Goal: Information Seeking & Learning: Learn about a topic

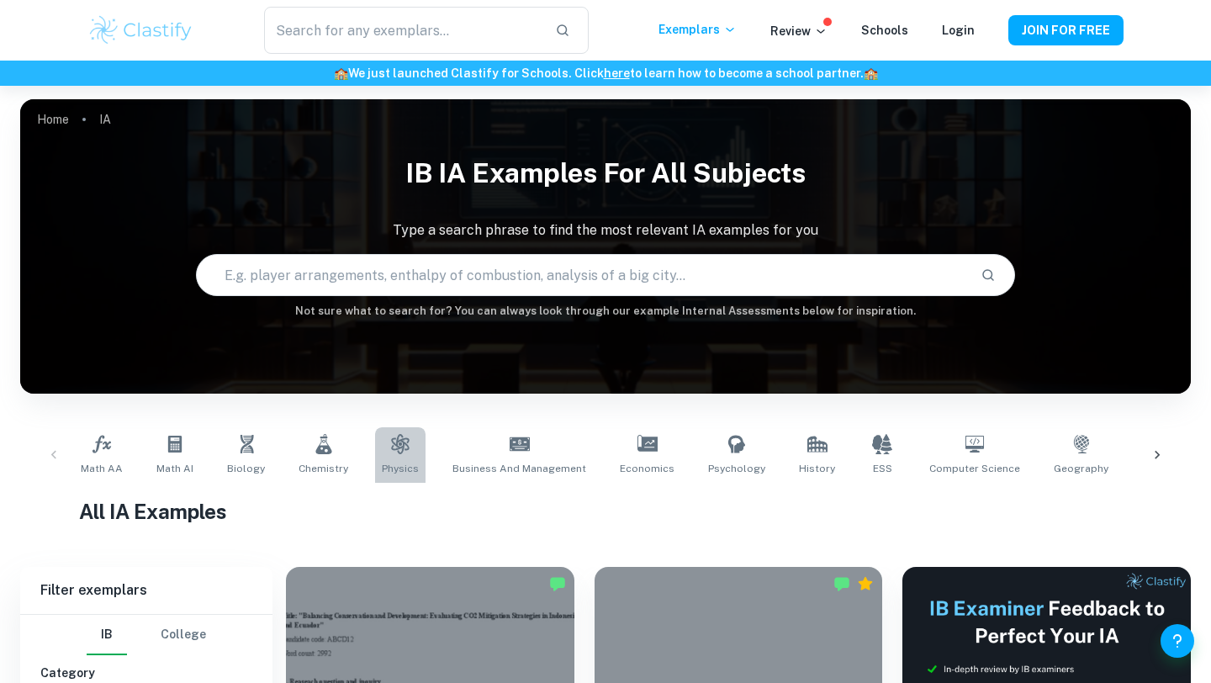
click at [398, 465] on span "Physics" at bounding box center [400, 468] width 37 height 15
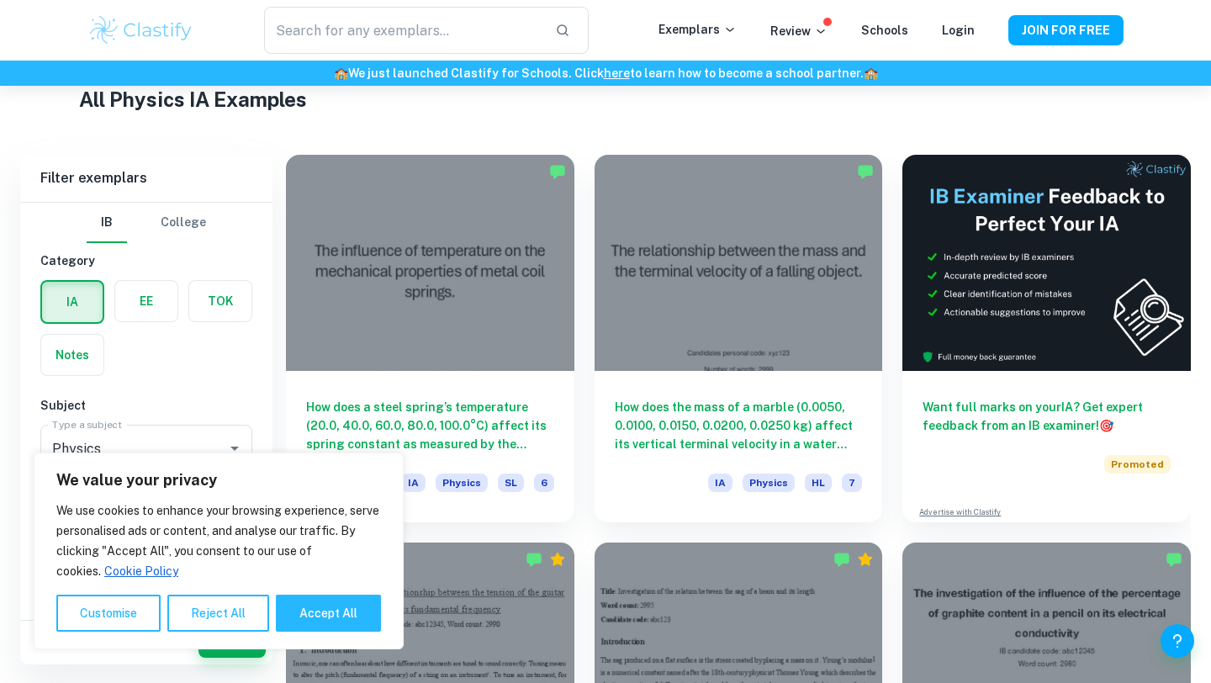
scroll to position [450, 0]
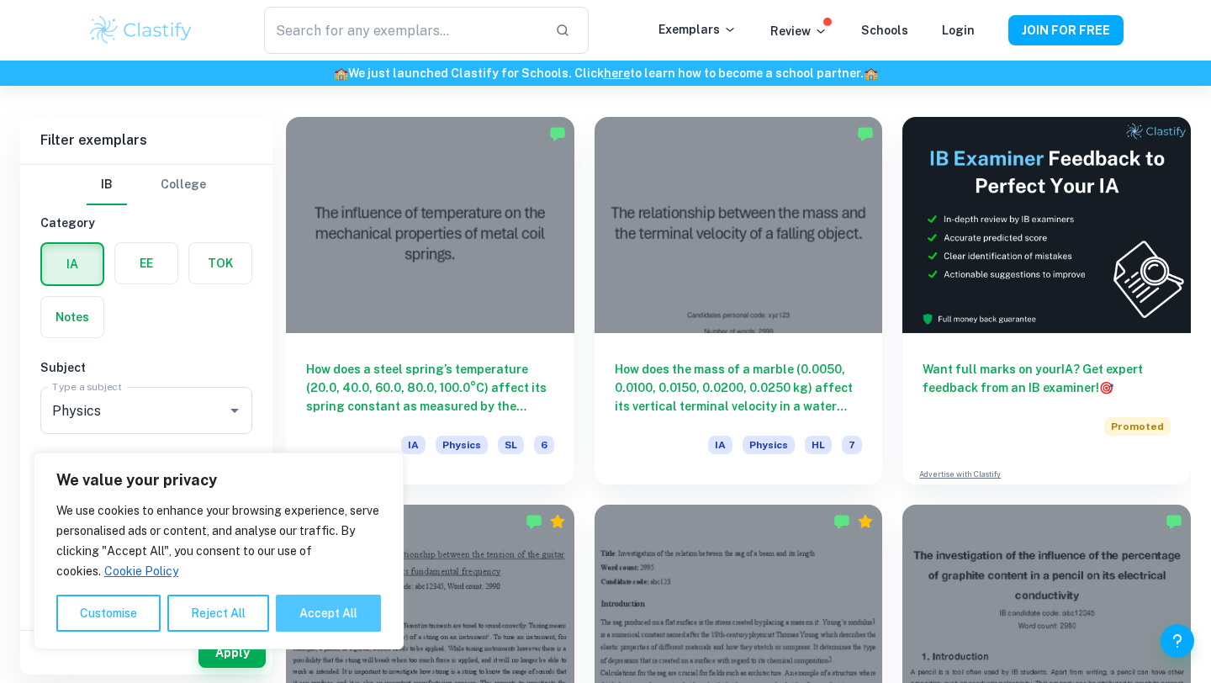
click at [325, 616] on button "Accept All" at bounding box center [328, 612] width 105 height 37
checkbox input "true"
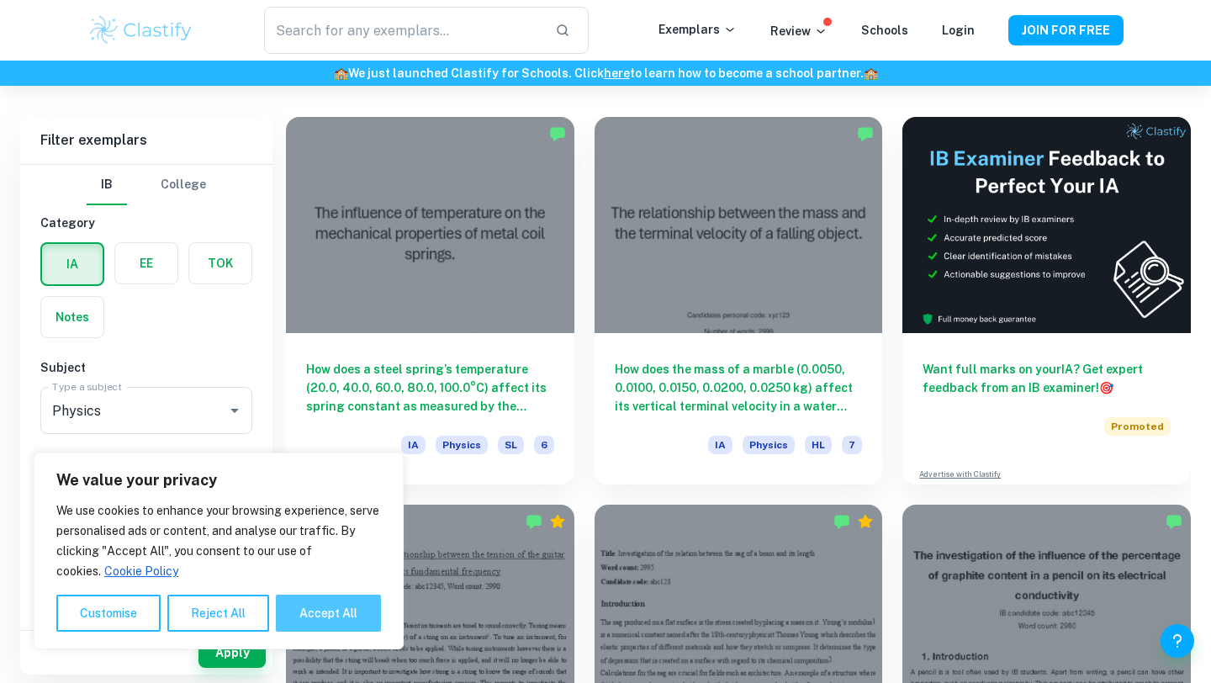
checkbox input "true"
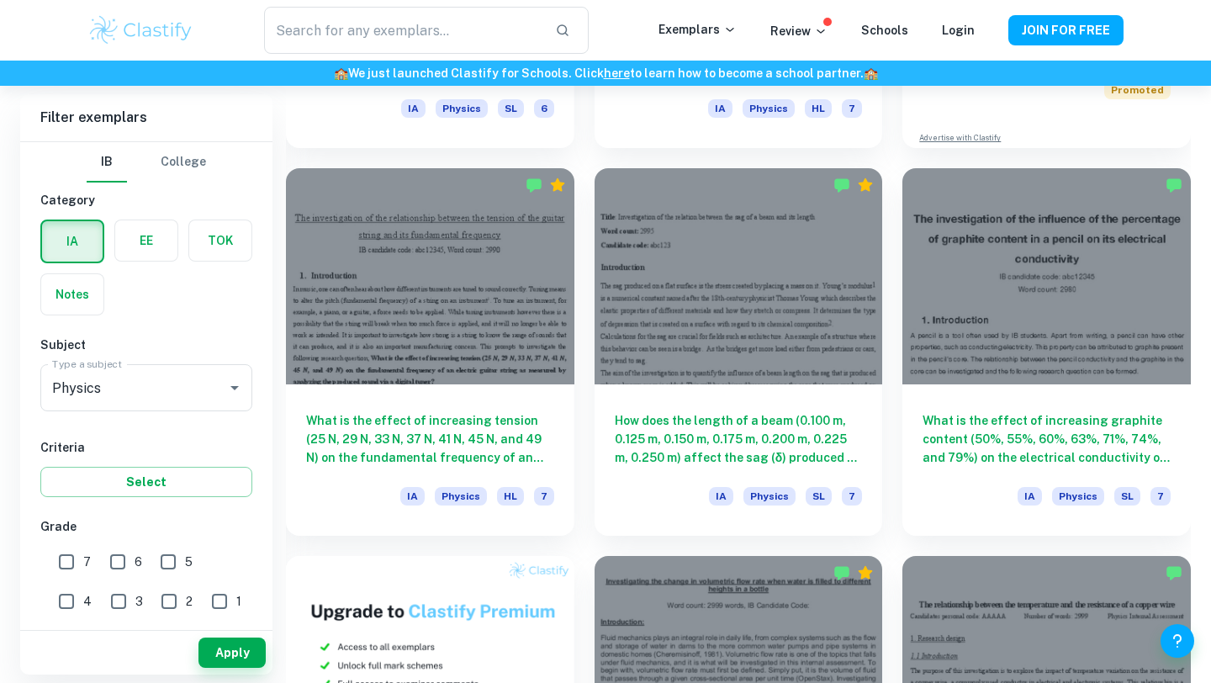
scroll to position [775, 0]
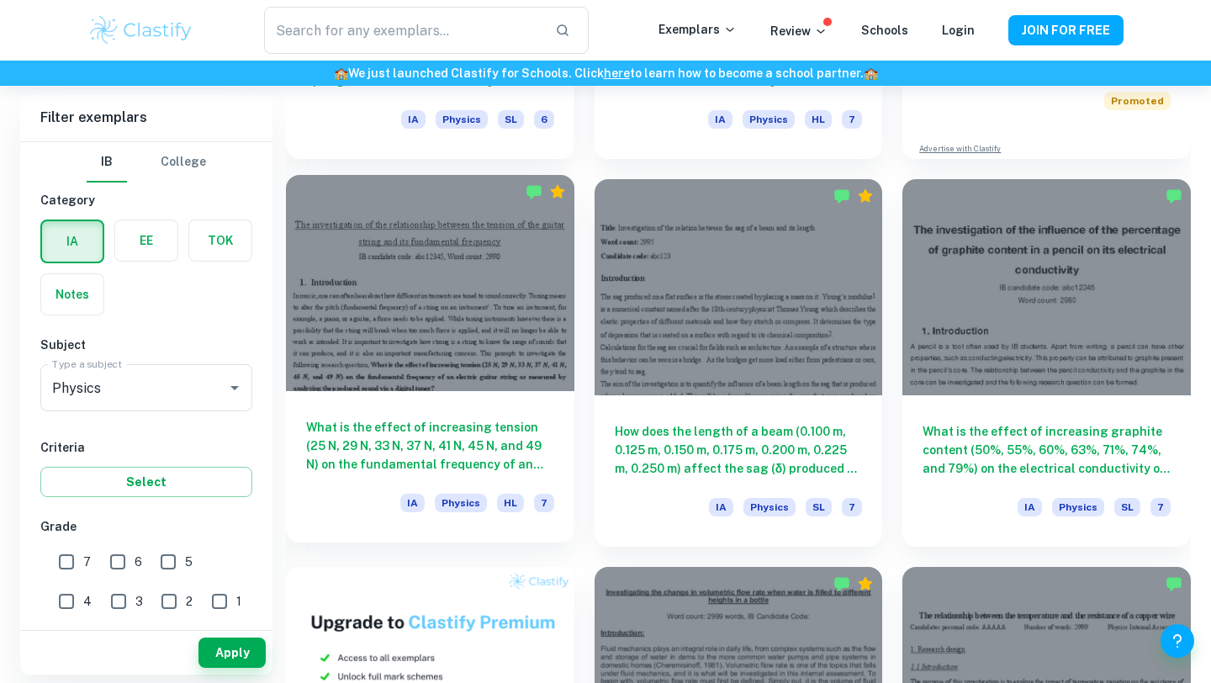
click at [499, 271] on div at bounding box center [430, 283] width 288 height 216
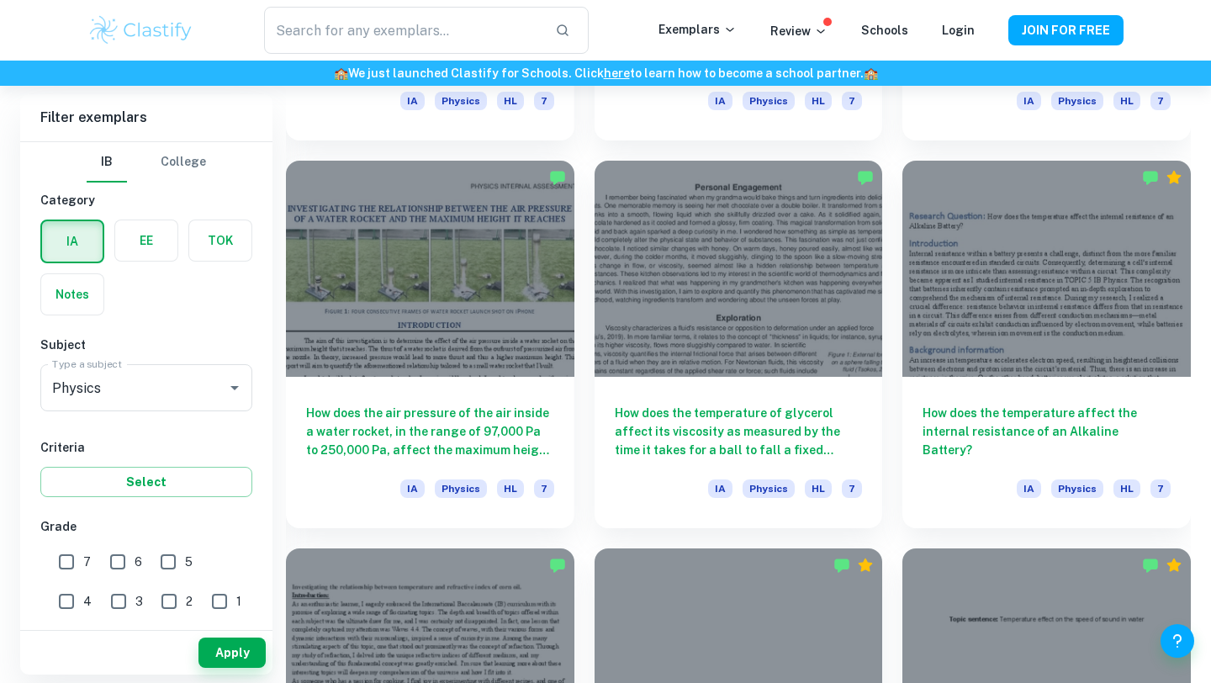
scroll to position [1953, 0]
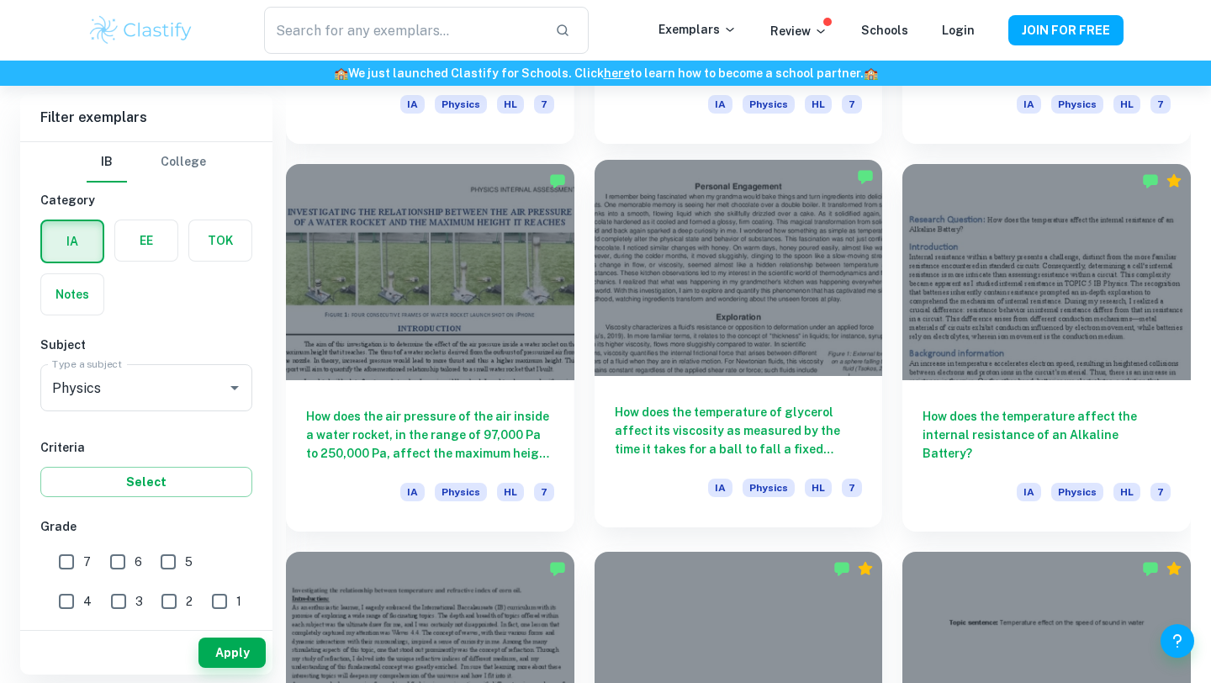
click at [797, 283] on div at bounding box center [738, 268] width 288 height 216
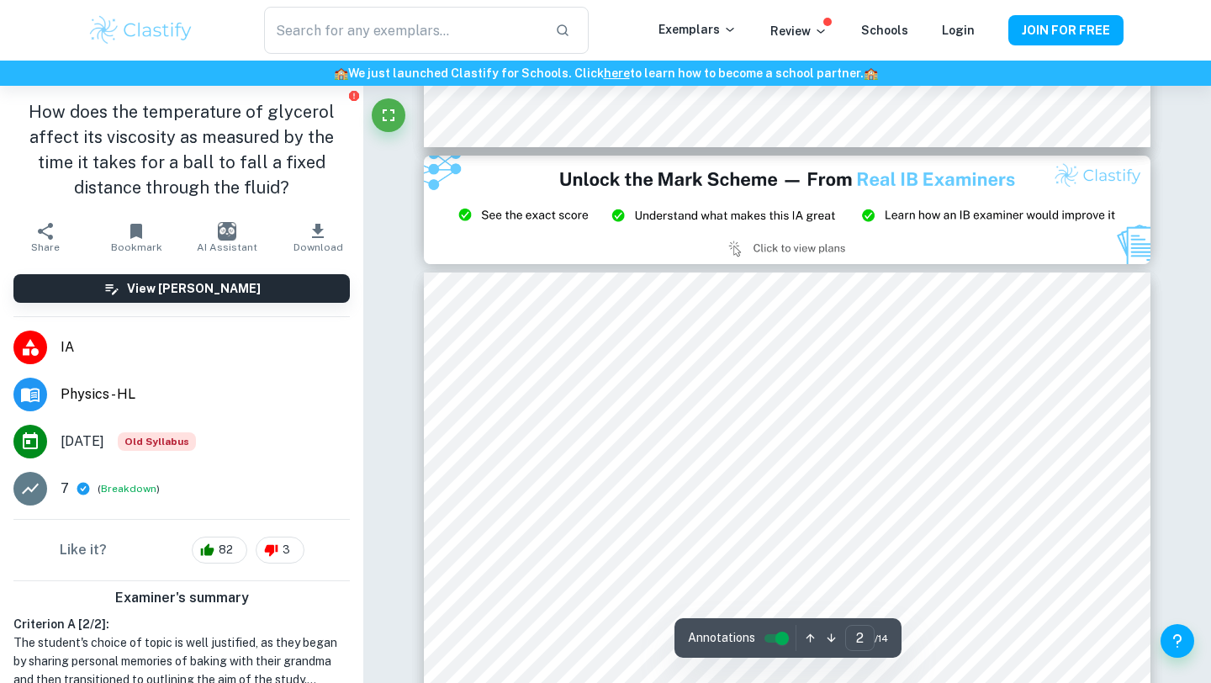
scroll to position [832, 0]
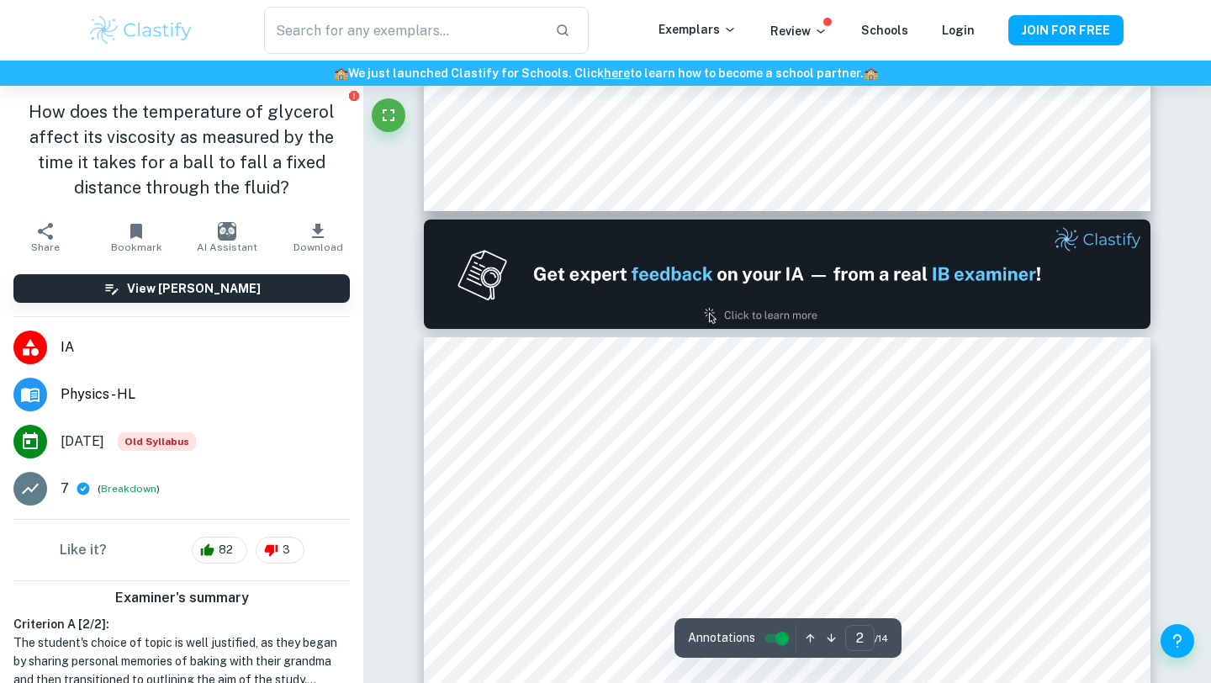
type input "1"
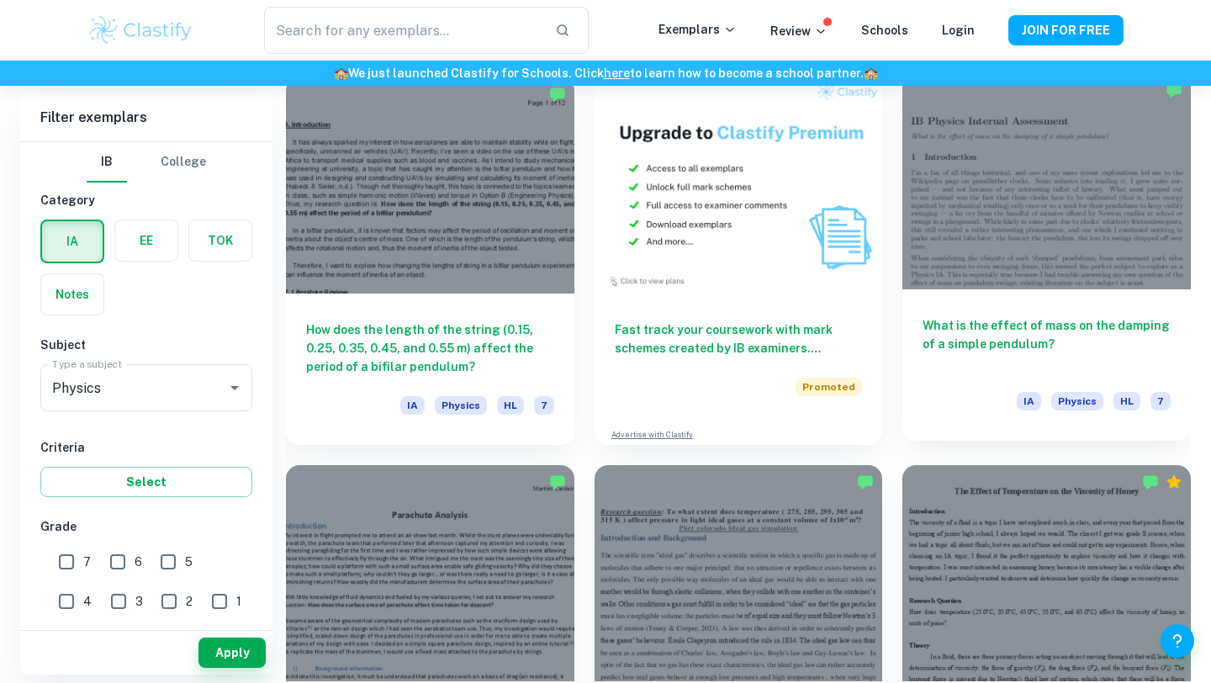
scroll to position [3164, 0]
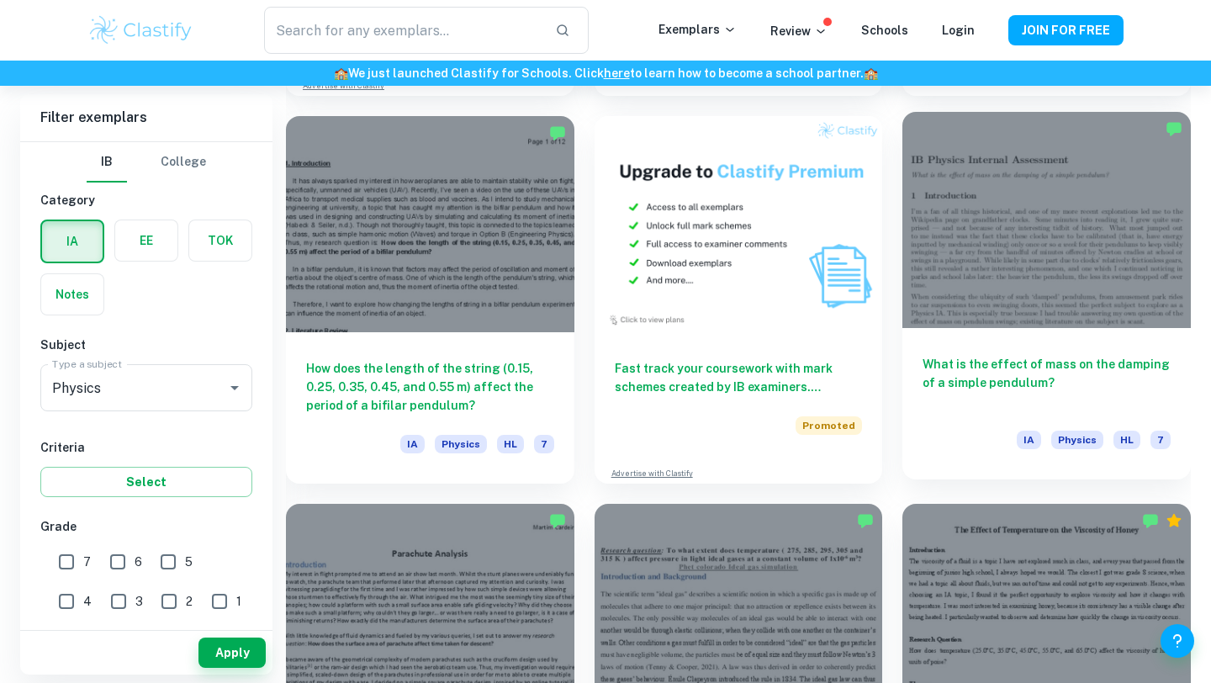
click at [970, 307] on div at bounding box center [1046, 220] width 288 height 216
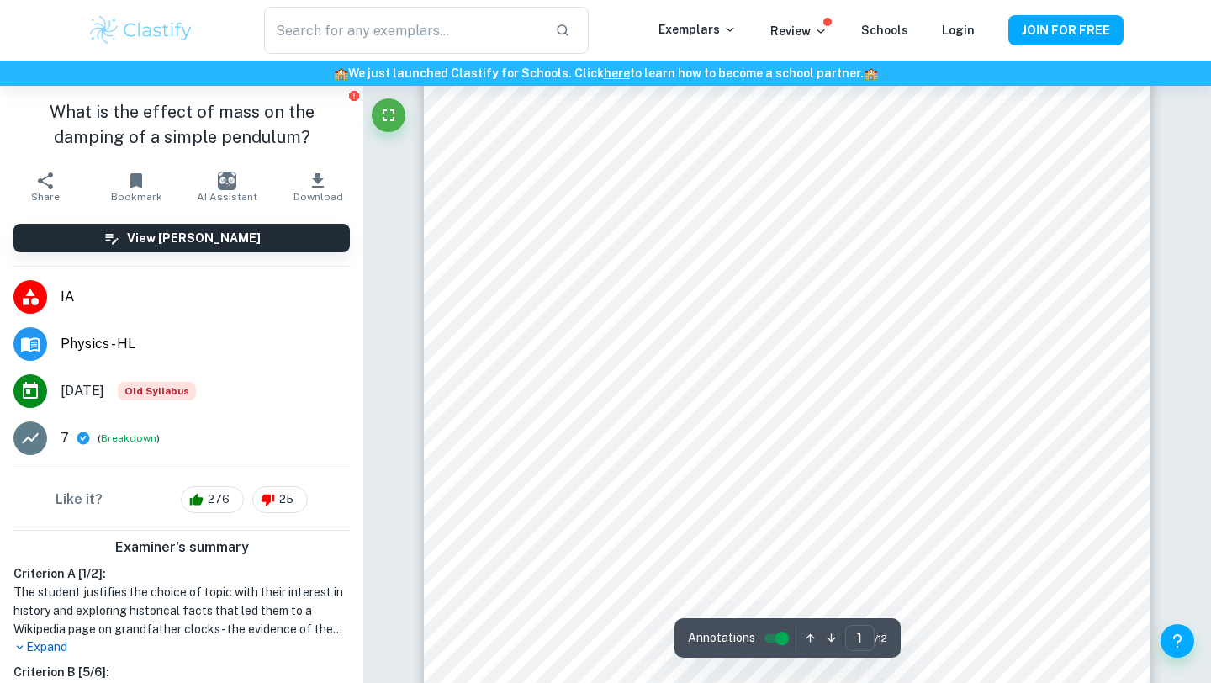
scroll to position [93, 0]
